Goal: Task Accomplishment & Management: Manage account settings

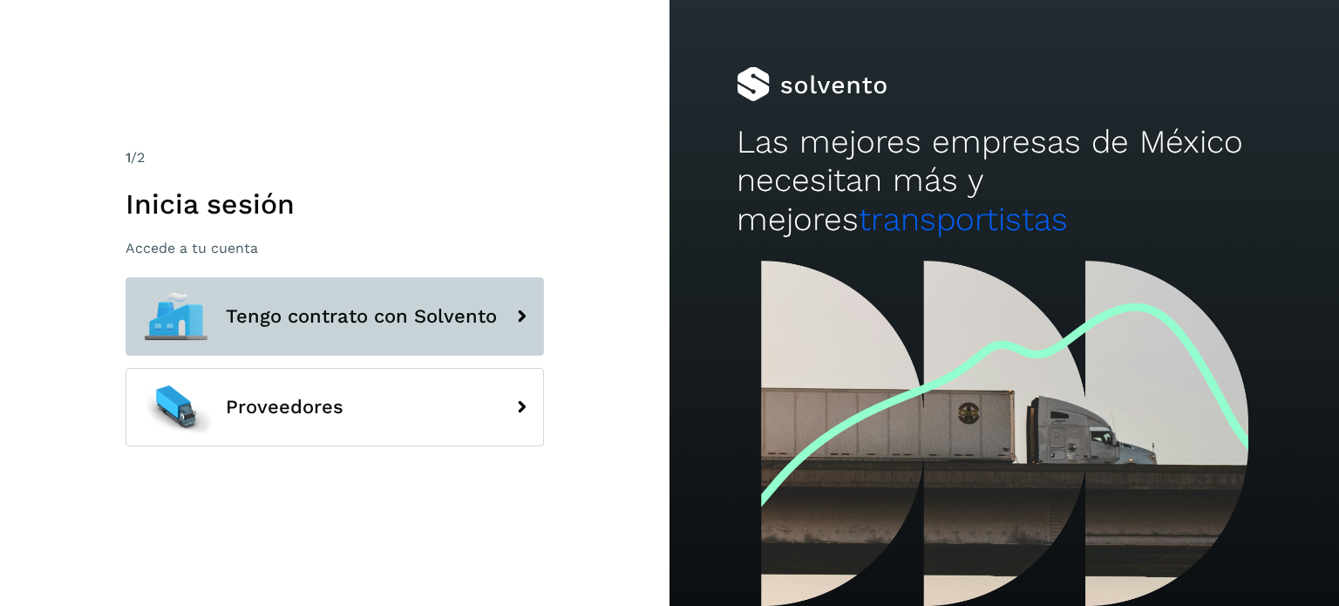
click at [382, 320] on span "Tengo contrato con Solvento" at bounding box center [361, 316] width 271 height 21
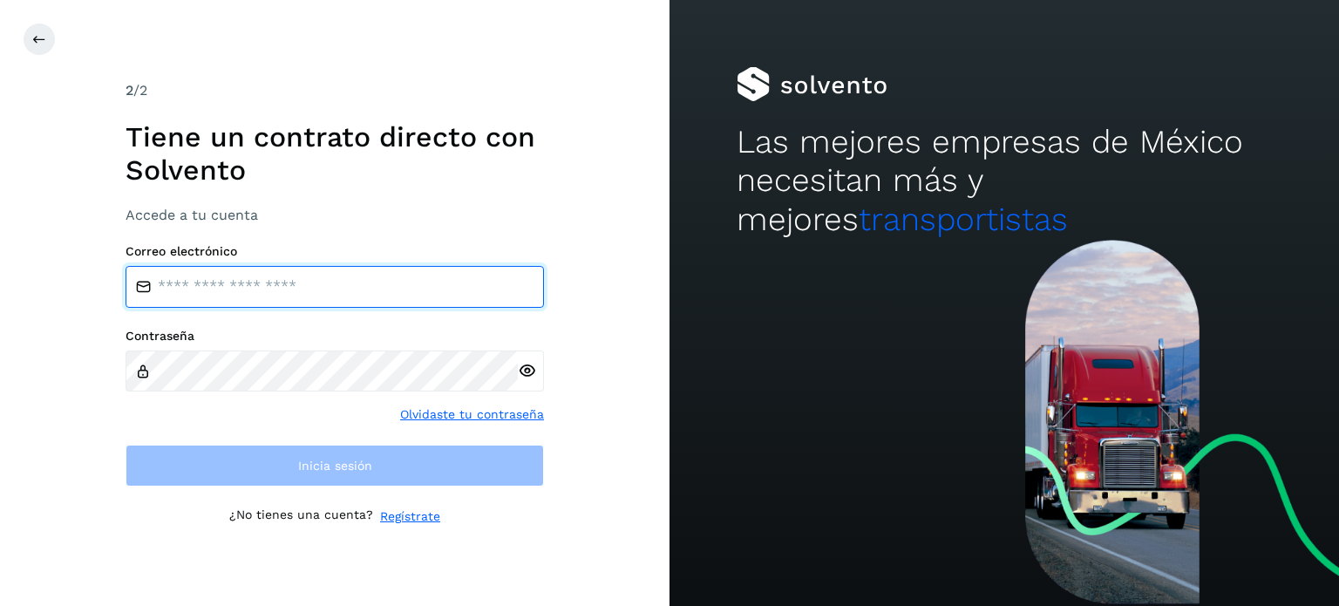
type input "**********"
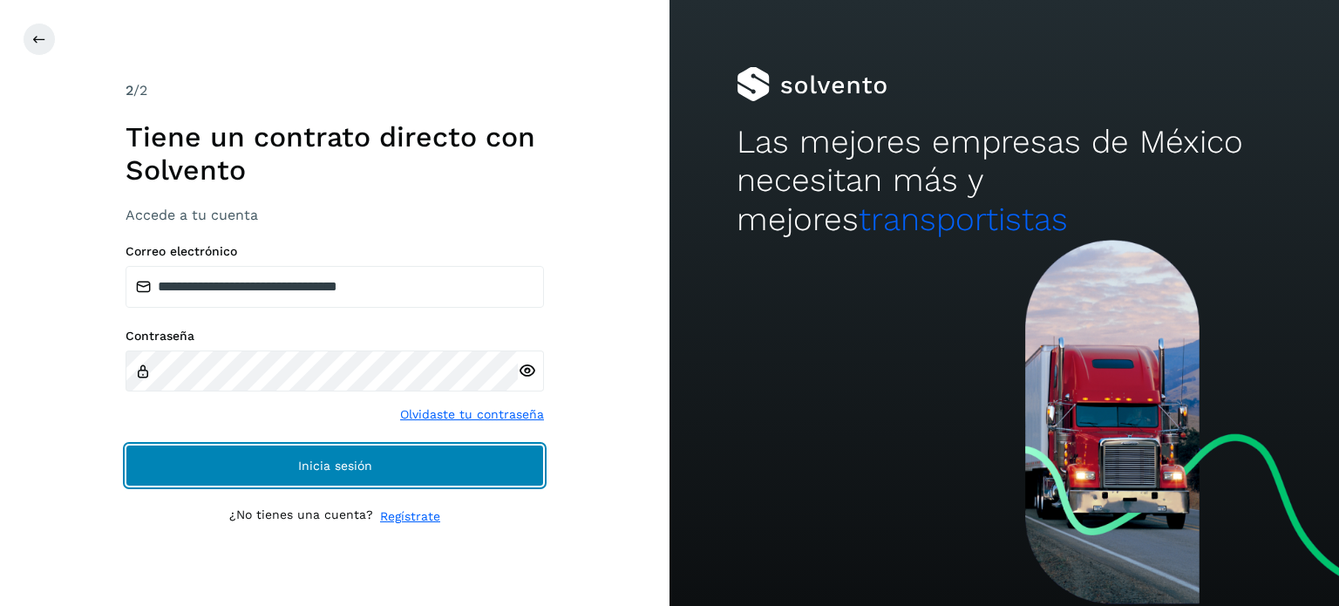
click at [276, 464] on button "Inicia sesión" at bounding box center [335, 466] width 418 height 42
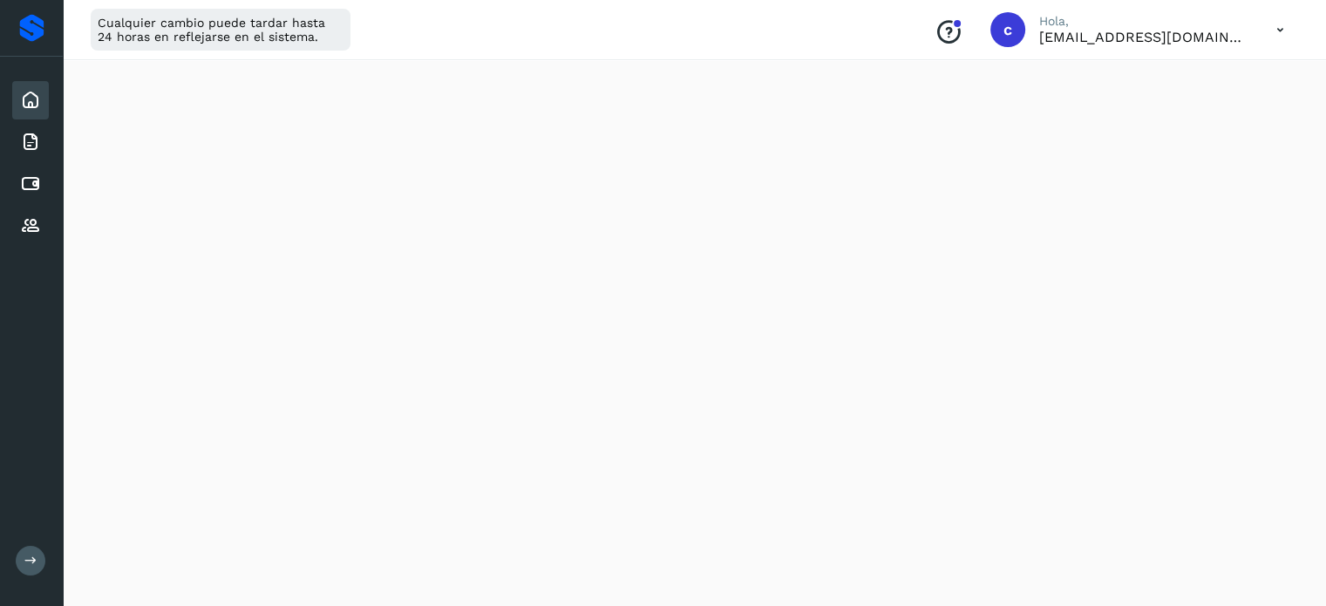
scroll to position [349, 0]
